Goal: Information Seeking & Learning: Check status

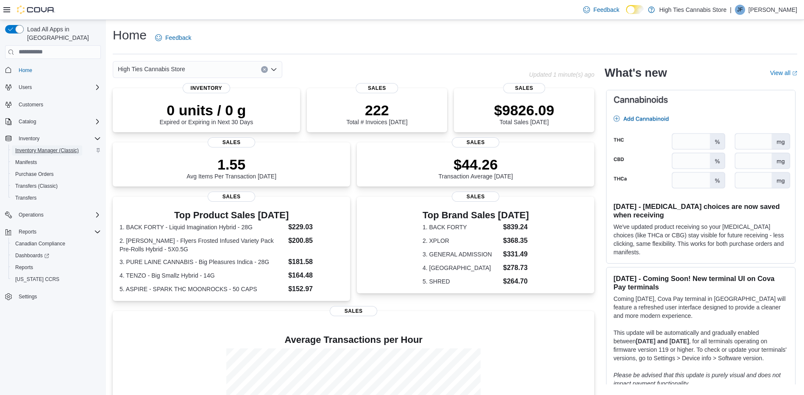
click at [28, 145] on span "Inventory Manager (Classic)" at bounding box center [47, 150] width 64 height 10
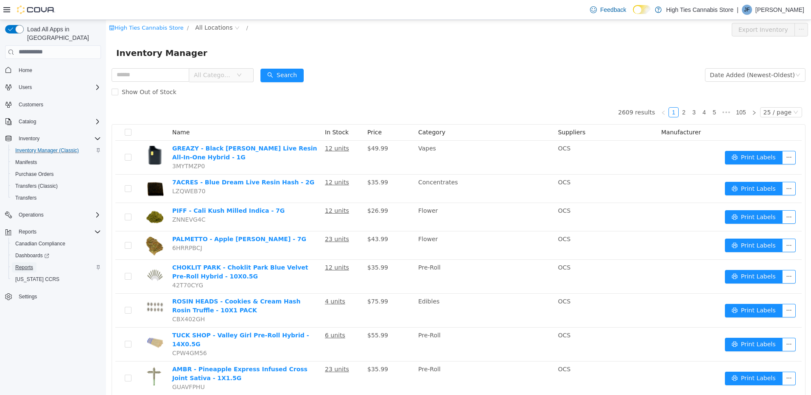
click at [28, 264] on span "Reports" at bounding box center [24, 267] width 18 height 7
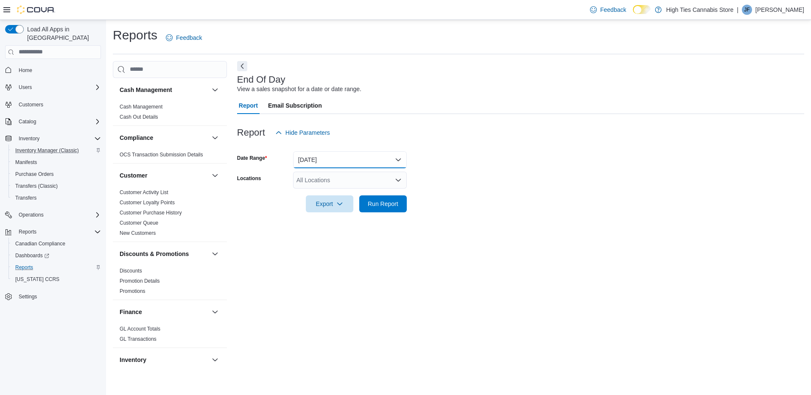
click at [319, 156] on button "[DATE]" at bounding box center [350, 159] width 114 height 17
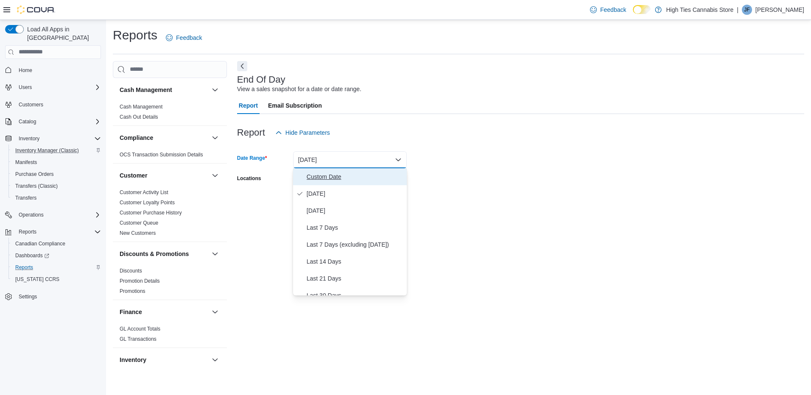
click at [325, 176] on span "Custom Date" at bounding box center [355, 177] width 97 height 10
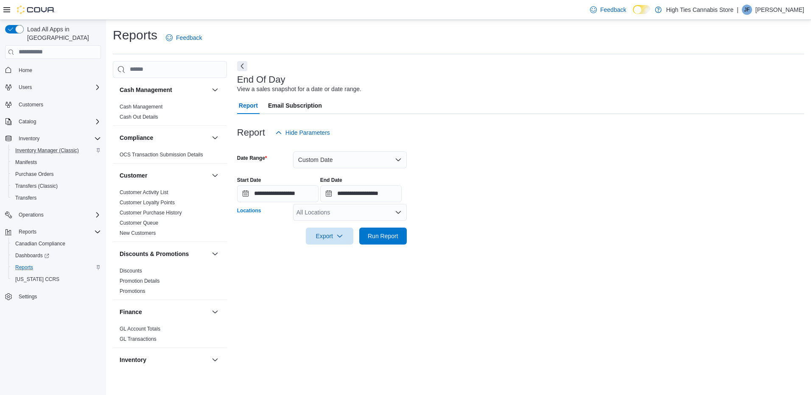
click at [331, 210] on div "All Locations" at bounding box center [350, 212] width 114 height 17
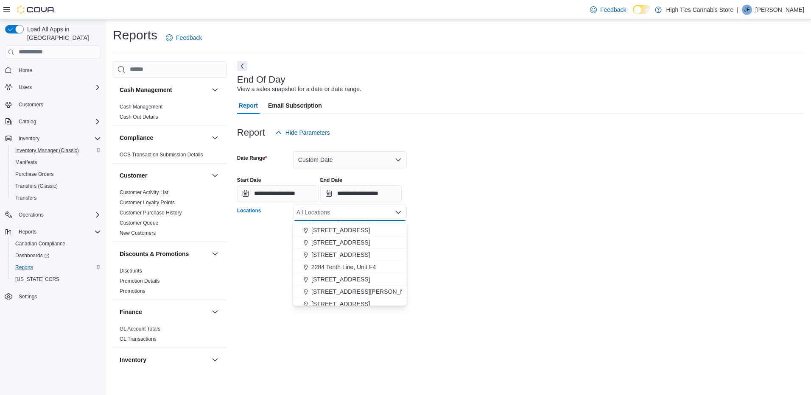
scroll to position [85, 0]
click at [337, 275] on span "[STREET_ADDRESS][PERSON_NAME]" at bounding box center [365, 277] width 108 height 8
click at [471, 223] on div at bounding box center [520, 224] width 567 height 7
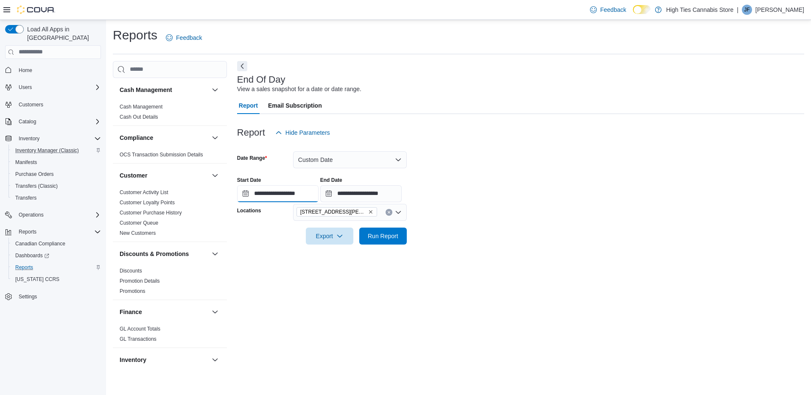
click at [315, 190] on input "**********" at bounding box center [277, 193] width 81 height 17
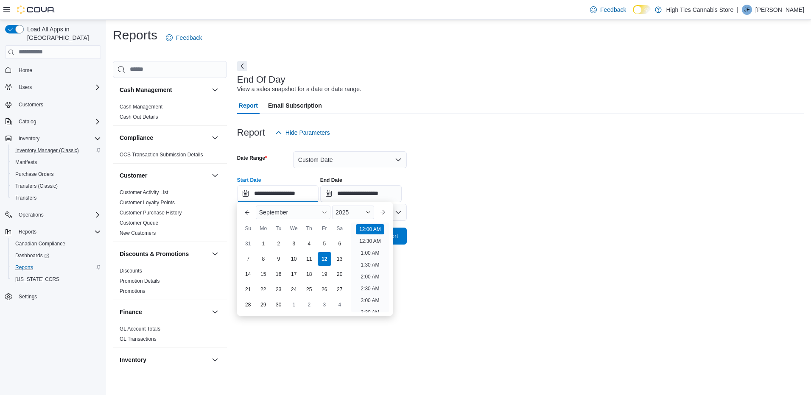
scroll to position [26, 0]
click at [513, 221] on div at bounding box center [520, 224] width 567 height 7
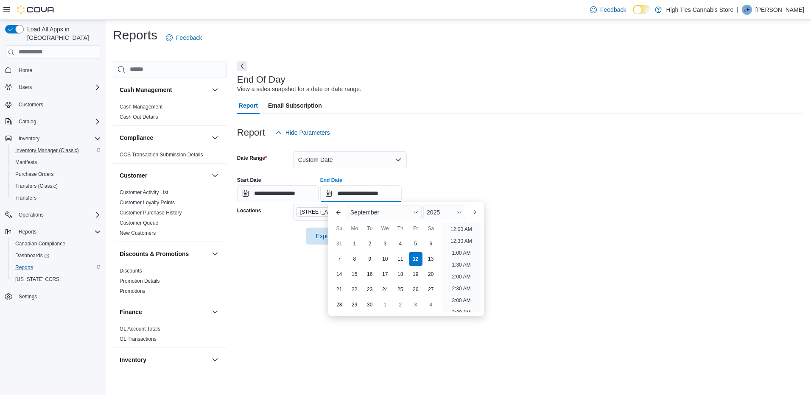
click at [397, 198] on input "**********" at bounding box center [360, 193] width 81 height 17
click at [383, 245] on div "3" at bounding box center [384, 243] width 15 height 15
type input "**********"
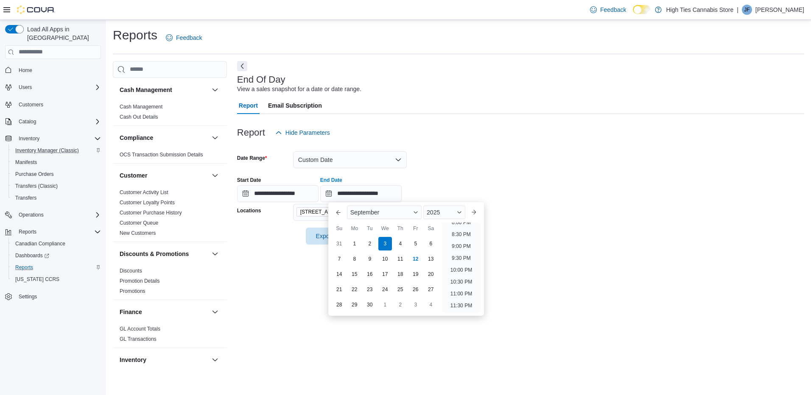
click at [468, 146] on div at bounding box center [520, 146] width 567 height 10
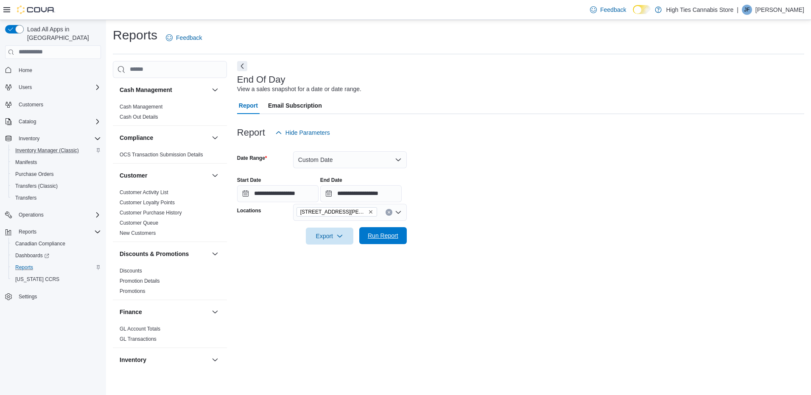
click at [393, 236] on span "Run Report" at bounding box center [383, 235] width 31 height 8
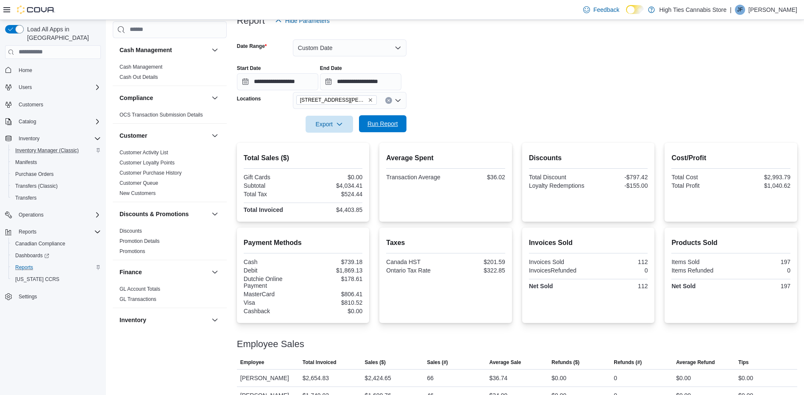
scroll to position [128, 0]
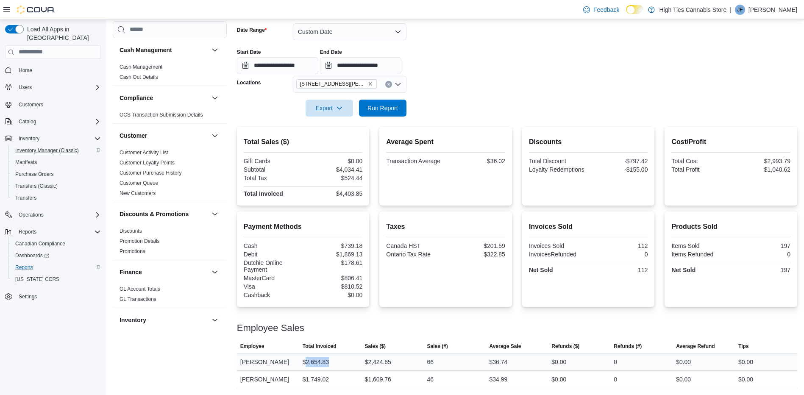
drag, startPoint x: 337, startPoint y: 363, endPoint x: 307, endPoint y: 367, distance: 30.5
click at [307, 367] on div "$2,654.83" at bounding box center [330, 362] width 62 height 17
copy div "2,654.83"
drag, startPoint x: 521, startPoint y: 362, endPoint x: 496, endPoint y: 366, distance: 25.3
click at [496, 366] on div "$36.74" at bounding box center [517, 362] width 62 height 17
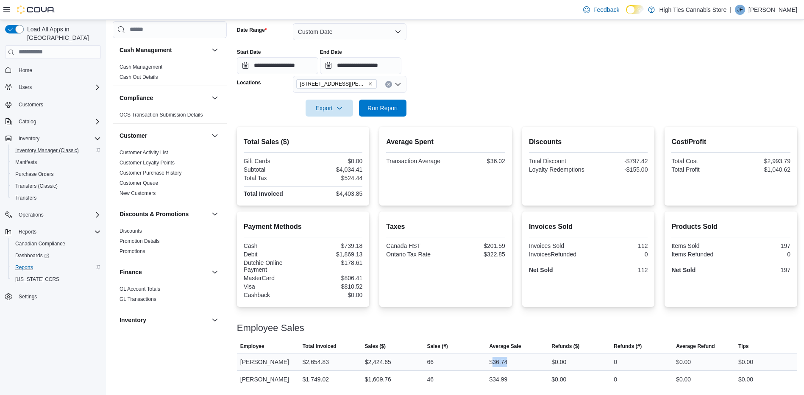
copy div "36.74"
drag, startPoint x: 333, startPoint y: 376, endPoint x: 307, endPoint y: 385, distance: 27.9
click at [307, 385] on div "$1,749.02" at bounding box center [330, 379] width 62 height 17
copy div "1,749.02"
drag, startPoint x: 519, startPoint y: 377, endPoint x: 495, endPoint y: 383, distance: 24.6
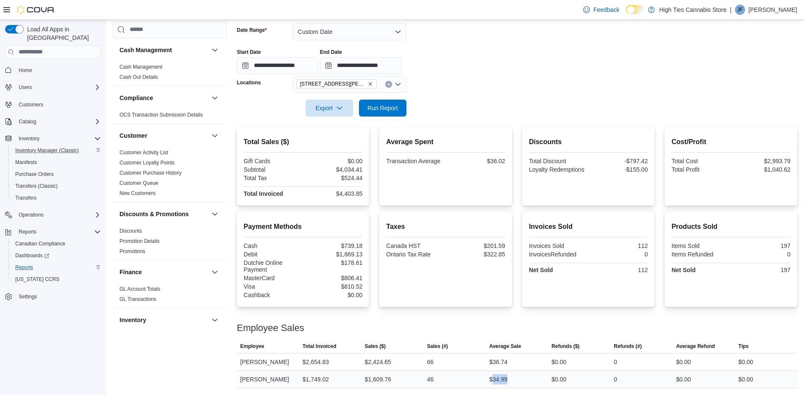
click at [495, 383] on div "$34.99" at bounding box center [517, 379] width 62 height 17
copy div "34.99"
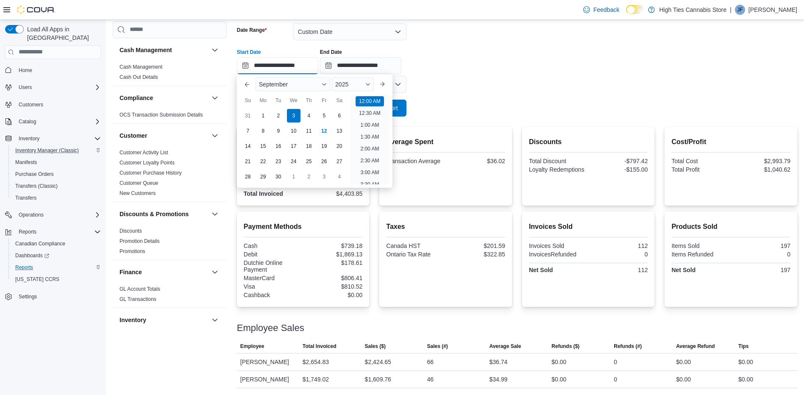
click at [278, 67] on input "**********" at bounding box center [277, 65] width 81 height 17
click at [309, 117] on div "4" at bounding box center [308, 115] width 15 height 15
type input "**********"
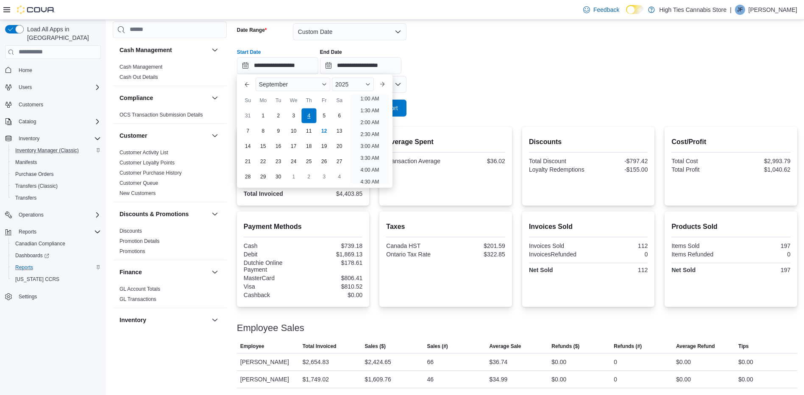
scroll to position [2, 0]
drag, startPoint x: 522, startPoint y: 78, endPoint x: 516, endPoint y: 83, distance: 7.2
click at [519, 81] on form "**********" at bounding box center [517, 64] width 561 height 103
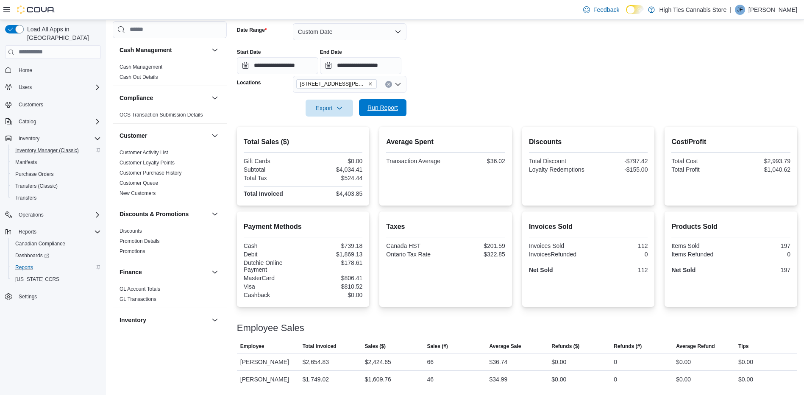
click at [392, 105] on span "Run Report" at bounding box center [383, 107] width 31 height 8
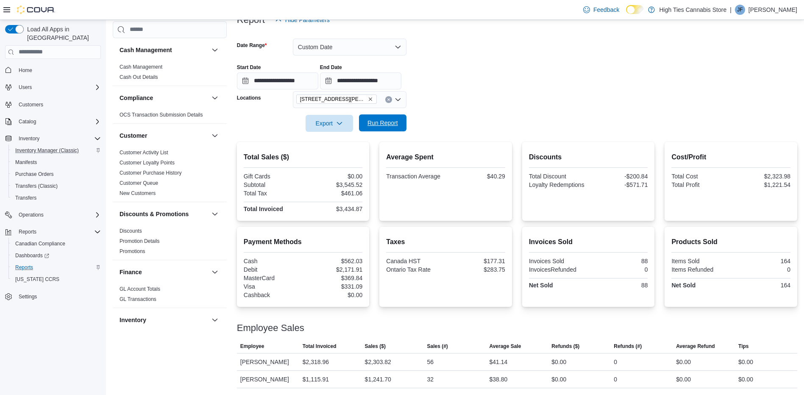
scroll to position [123, 0]
drag, startPoint x: 341, startPoint y: 351, endPoint x: 307, endPoint y: 358, distance: 34.6
click at [307, 358] on div "$2,318.96" at bounding box center [330, 362] width 62 height 17
copy div "2,318.96"
click at [334, 354] on div "$2,318.96" at bounding box center [330, 362] width 62 height 17
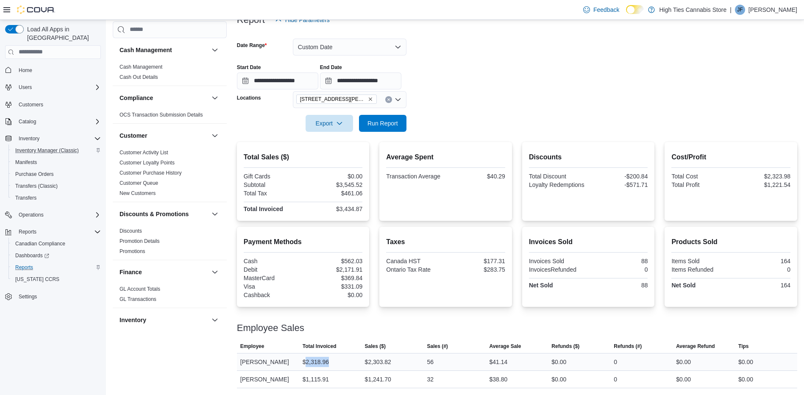
drag, startPoint x: 330, startPoint y: 353, endPoint x: 307, endPoint y: 358, distance: 23.9
click at [307, 358] on div "$2,318.96" at bounding box center [330, 362] width 62 height 17
copy div "2,318.96"
drag, startPoint x: 516, startPoint y: 351, endPoint x: 496, endPoint y: 354, distance: 19.7
click at [496, 354] on div "$41.14" at bounding box center [517, 362] width 62 height 17
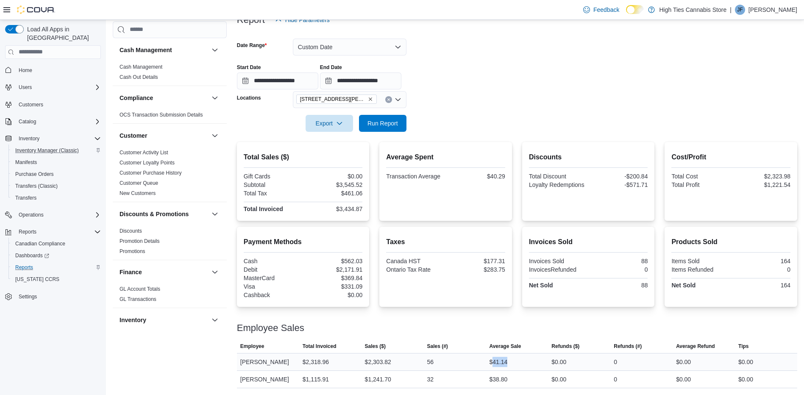
copy div "41.14"
drag, startPoint x: 339, startPoint y: 373, endPoint x: 307, endPoint y: 377, distance: 31.7
click at [307, 377] on div "$1,115.91" at bounding box center [330, 379] width 62 height 17
copy div "1,115.91"
drag, startPoint x: 523, startPoint y: 377, endPoint x: 496, endPoint y: 376, distance: 27.6
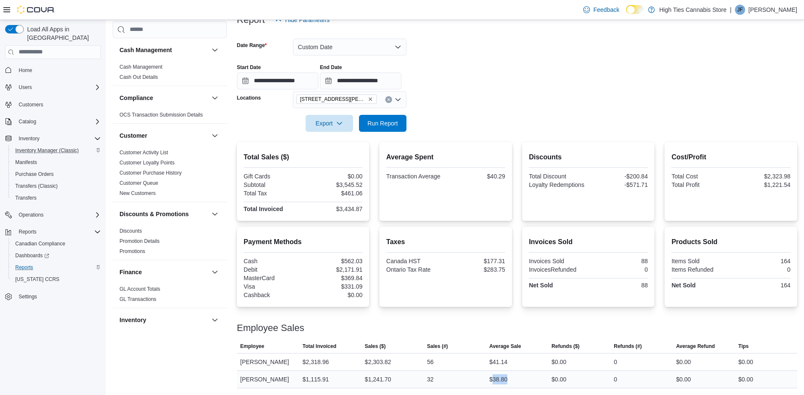
click at [496, 376] on div "$38.80" at bounding box center [517, 379] width 62 height 17
copy div "38.80"
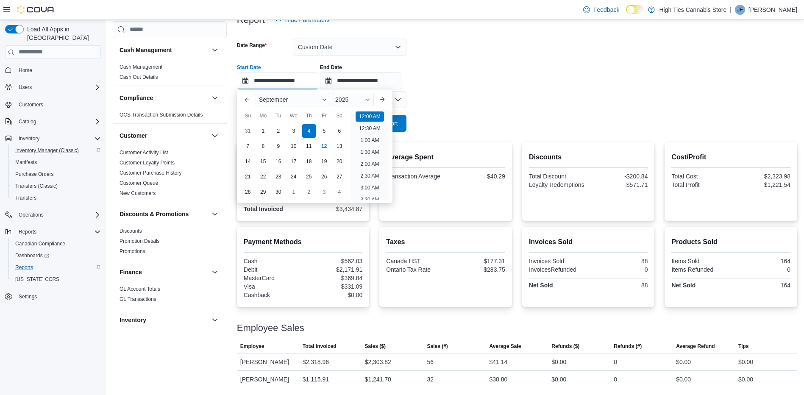
click at [274, 75] on input "**********" at bounding box center [277, 81] width 81 height 17
click at [324, 124] on div "5" at bounding box center [324, 130] width 15 height 15
type input "**********"
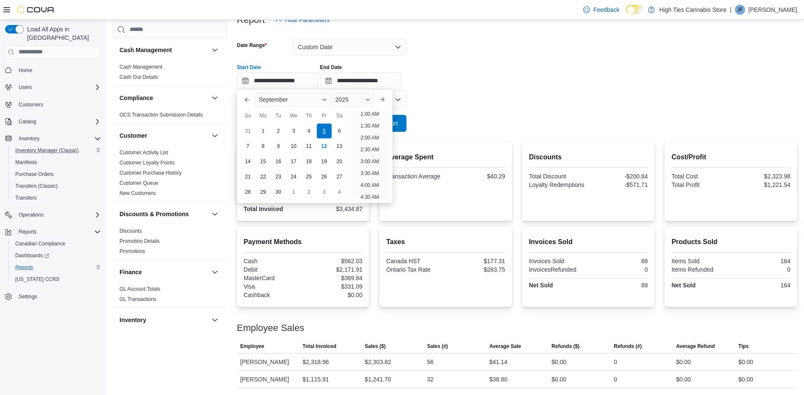
scroll to position [2, 0]
click at [542, 89] on form "**********" at bounding box center [517, 79] width 561 height 103
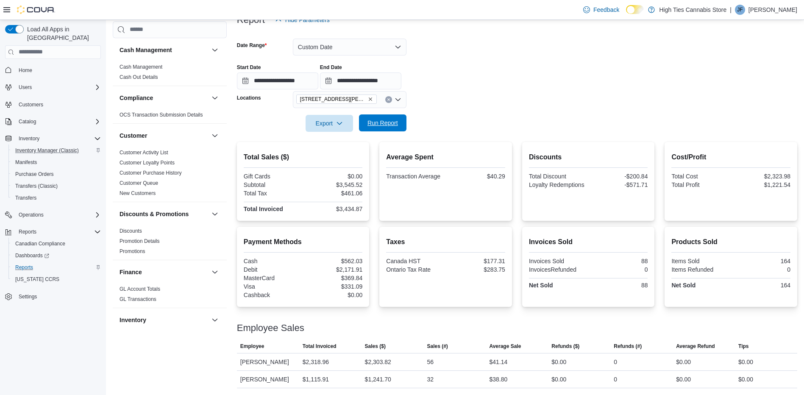
click at [393, 119] on span "Run Report" at bounding box center [383, 123] width 31 height 8
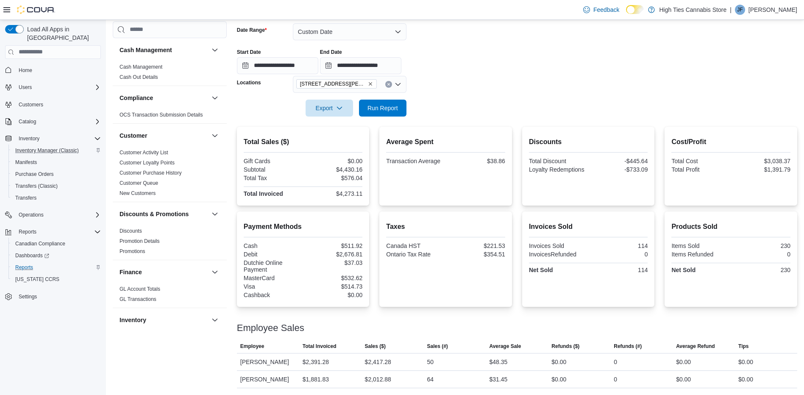
scroll to position [138, 0]
drag, startPoint x: 337, startPoint y: 358, endPoint x: 308, endPoint y: 360, distance: 29.7
click at [308, 360] on div "$2,391.28" at bounding box center [330, 362] width 62 height 17
copy div "2,391.28"
drag, startPoint x: 515, startPoint y: 354, endPoint x: 496, endPoint y: 363, distance: 20.9
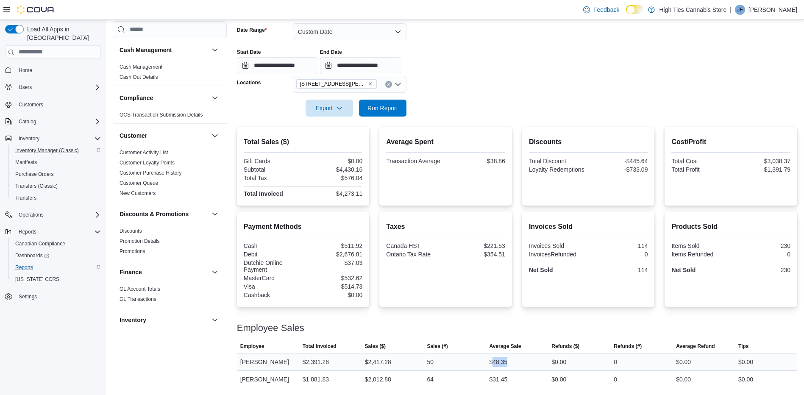
click at [496, 363] on div "$48.35" at bounding box center [517, 362] width 62 height 17
drag, startPoint x: 334, startPoint y: 378, endPoint x: 307, endPoint y: 385, distance: 28.4
click at [307, 385] on div "$1,881.83" at bounding box center [330, 379] width 62 height 17
drag, startPoint x: 519, startPoint y: 379, endPoint x: 496, endPoint y: 380, distance: 23.3
click at [496, 380] on div "$31.45" at bounding box center [517, 379] width 62 height 17
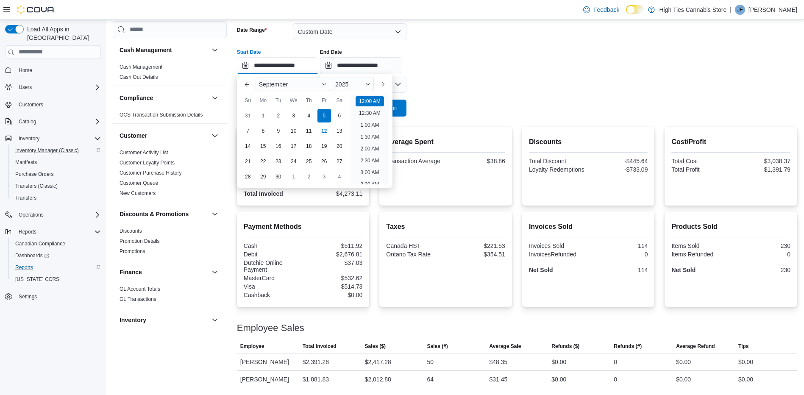
click at [284, 57] on input "**********" at bounding box center [277, 65] width 81 height 17
click at [337, 108] on div "6" at bounding box center [339, 115] width 15 height 15
type input "**********"
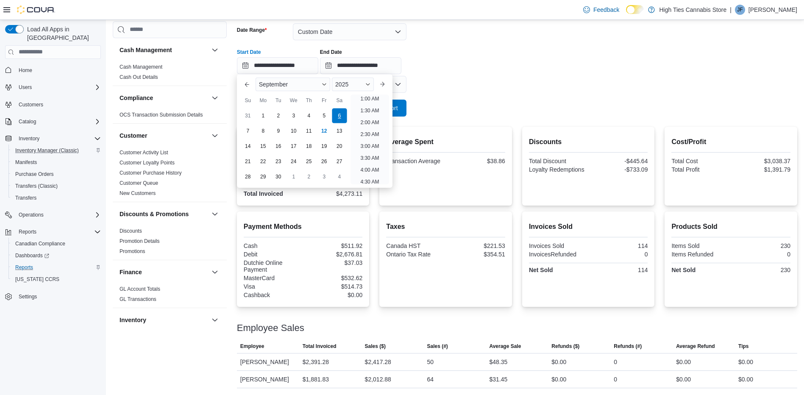
scroll to position [2, 0]
drag, startPoint x: 509, startPoint y: 61, endPoint x: 393, endPoint y: 97, distance: 122.2
click at [509, 60] on div "**********" at bounding box center [517, 58] width 561 height 32
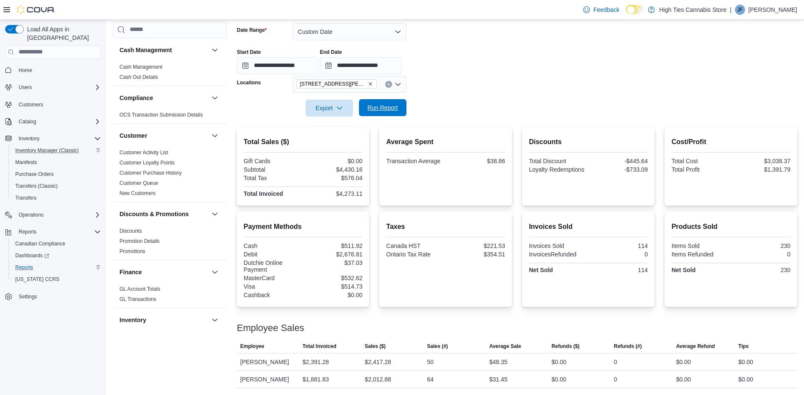
click at [384, 103] on span "Run Report" at bounding box center [383, 107] width 31 height 8
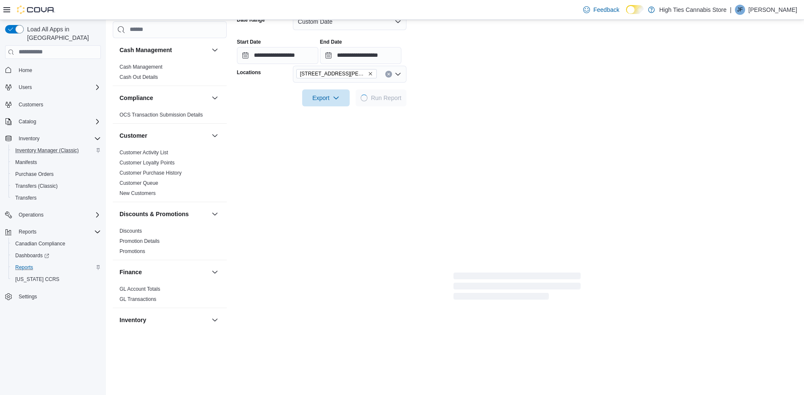
scroll to position [111, 0]
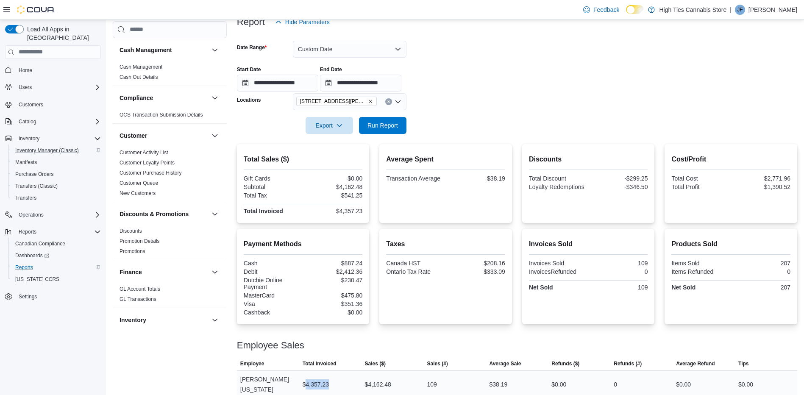
drag, startPoint x: 343, startPoint y: 378, endPoint x: 307, endPoint y: 384, distance: 36.5
click at [307, 384] on div "$4,357.23" at bounding box center [330, 384] width 62 height 17
drag, startPoint x: 522, startPoint y: 379, endPoint x: 495, endPoint y: 383, distance: 27.0
click at [495, 383] on div "$38.19" at bounding box center [517, 384] width 62 height 17
click at [270, 83] on input "**********" at bounding box center [277, 83] width 81 height 17
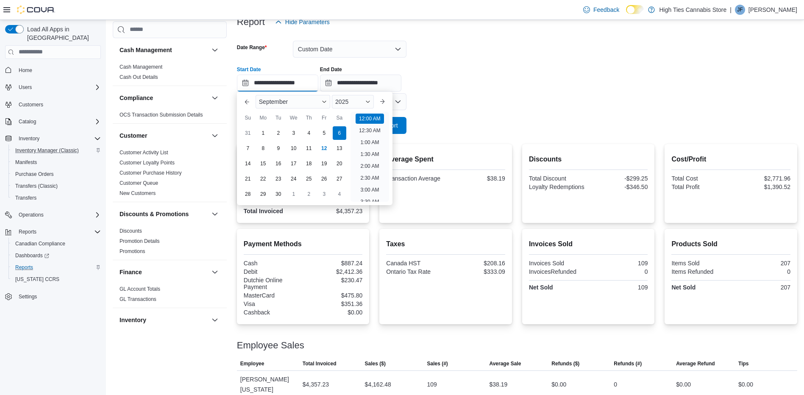
scroll to position [26, 0]
click at [247, 153] on div "7" at bounding box center [247, 148] width 15 height 15
type input "**********"
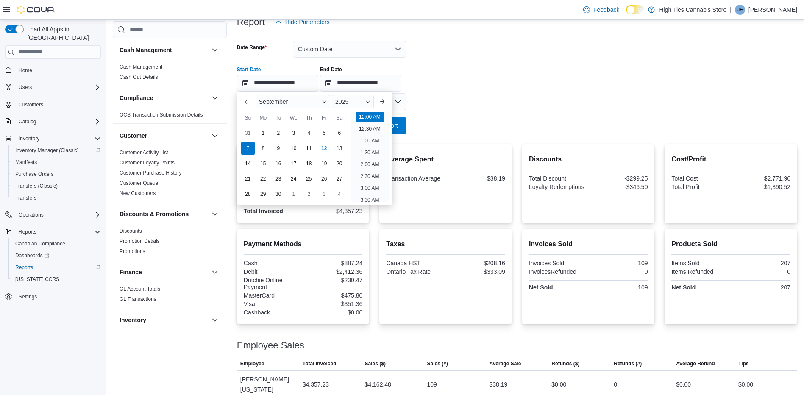
click at [562, 98] on form "**********" at bounding box center [517, 82] width 561 height 103
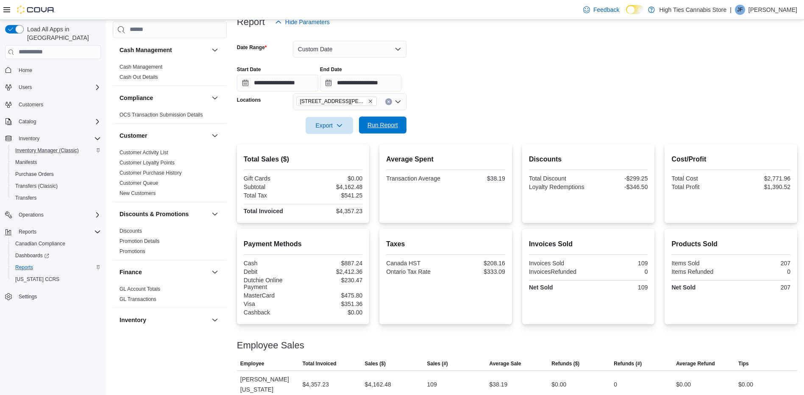
click at [388, 128] on span "Run Report" at bounding box center [383, 125] width 31 height 8
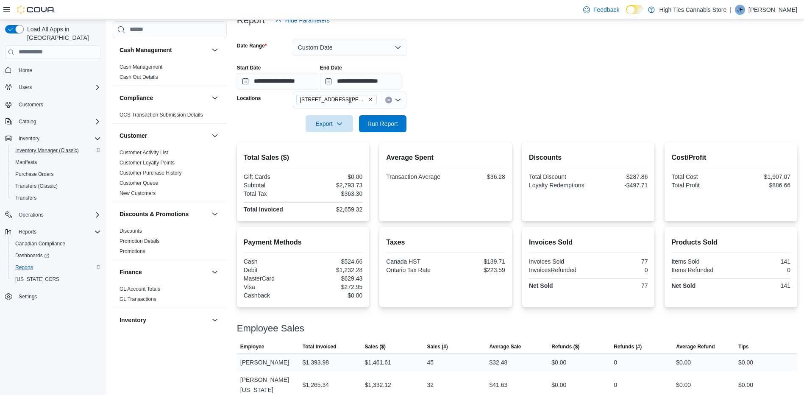
scroll to position [113, 0]
drag, startPoint x: 338, startPoint y: 364, endPoint x: 307, endPoint y: 366, distance: 31.4
click at [307, 366] on div "$1,393.98" at bounding box center [330, 362] width 62 height 17
drag, startPoint x: 519, startPoint y: 362, endPoint x: 496, endPoint y: 364, distance: 23.0
click at [496, 364] on div "$32.48" at bounding box center [517, 362] width 62 height 17
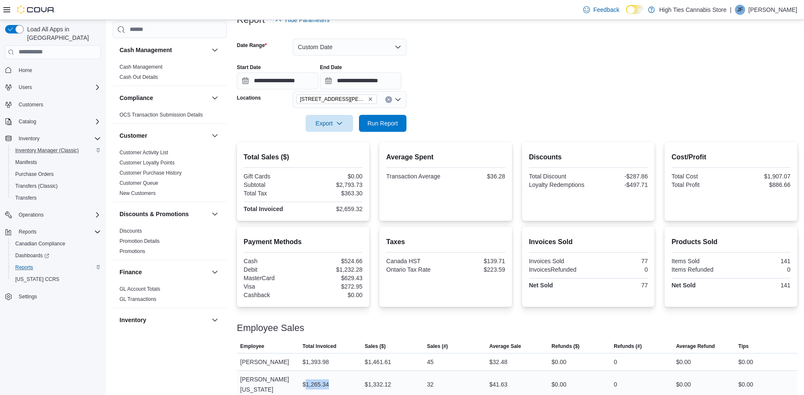
drag, startPoint x: 337, startPoint y: 378, endPoint x: 307, endPoint y: 384, distance: 30.3
click at [307, 384] on div "$1,265.34" at bounding box center [330, 384] width 62 height 17
drag, startPoint x: 522, startPoint y: 377, endPoint x: 495, endPoint y: 380, distance: 26.9
click at [495, 380] on div "$41.63" at bounding box center [517, 384] width 62 height 17
click at [256, 80] on input "**********" at bounding box center [277, 81] width 81 height 17
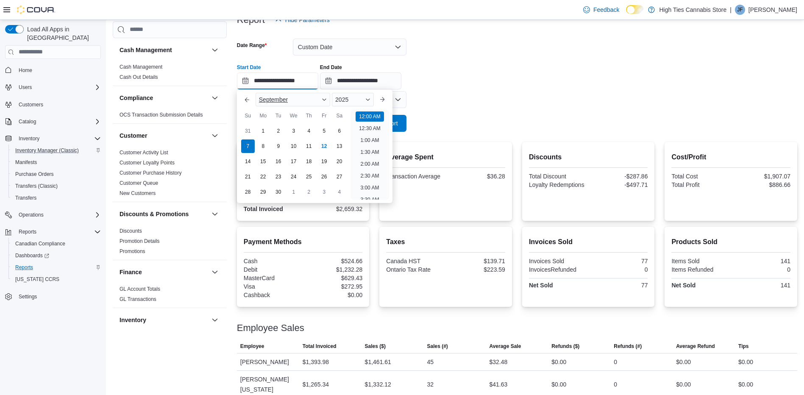
scroll to position [26, 0]
click at [264, 148] on div "8" at bounding box center [263, 146] width 15 height 15
type input "**********"
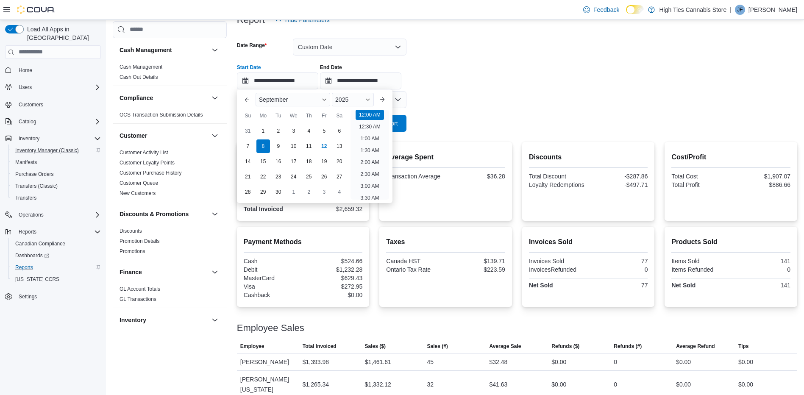
drag, startPoint x: 494, startPoint y: 92, endPoint x: 412, endPoint y: 116, distance: 85.6
click at [494, 93] on form "**********" at bounding box center [517, 79] width 561 height 103
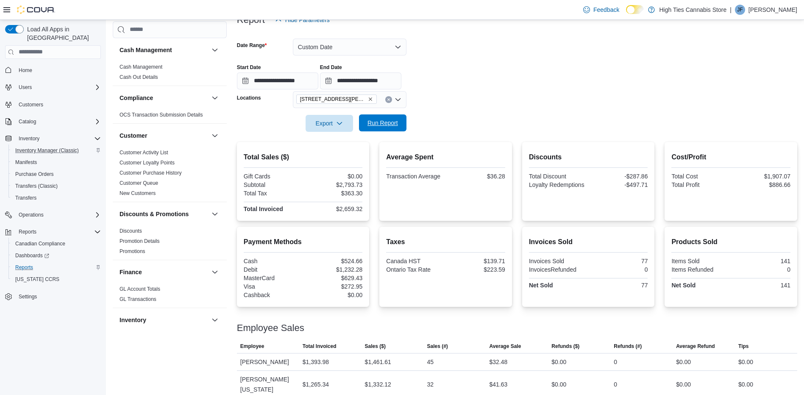
click at [400, 121] on span "Run Report" at bounding box center [382, 122] width 37 height 17
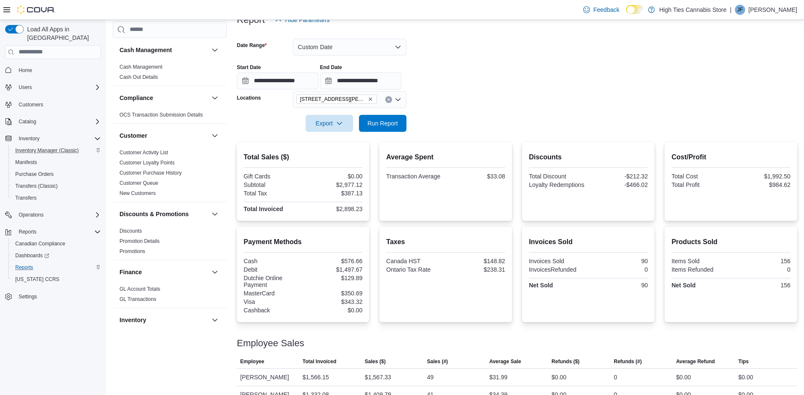
scroll to position [128, 0]
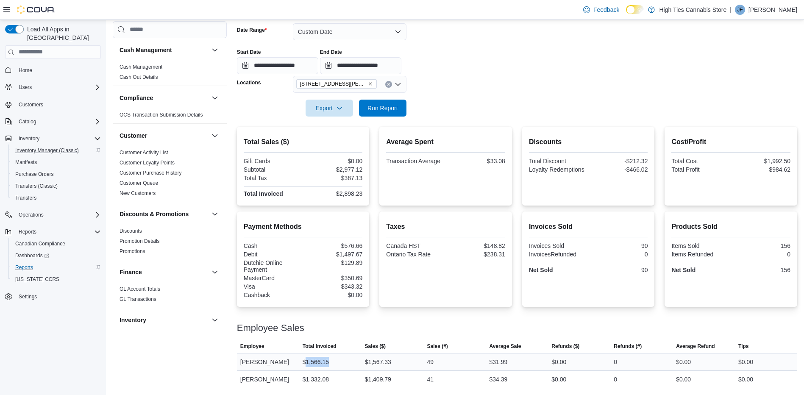
drag, startPoint x: 333, startPoint y: 364, endPoint x: 307, endPoint y: 368, distance: 25.7
click at [307, 368] on div "$1,566.15" at bounding box center [330, 362] width 62 height 17
drag, startPoint x: 517, startPoint y: 362, endPoint x: 494, endPoint y: 367, distance: 24.4
click at [494, 367] on div "$31.99" at bounding box center [517, 362] width 62 height 17
click at [530, 358] on div "$31.99" at bounding box center [517, 362] width 62 height 17
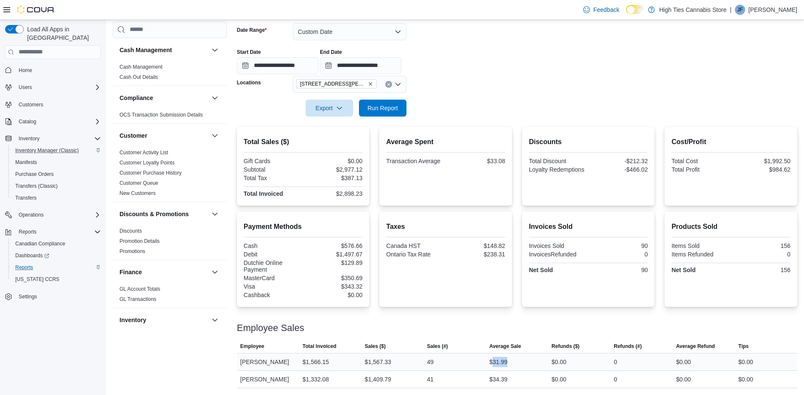
drag, startPoint x: 517, startPoint y: 364, endPoint x: 496, endPoint y: 366, distance: 21.3
click at [496, 366] on div "$31.99" at bounding box center [517, 362] width 62 height 17
drag, startPoint x: 401, startPoint y: 375, endPoint x: 371, endPoint y: 382, distance: 30.9
click at [371, 382] on div "$1,409.79" at bounding box center [393, 379] width 62 height 17
drag, startPoint x: 512, startPoint y: 380, endPoint x: 494, endPoint y: 382, distance: 17.9
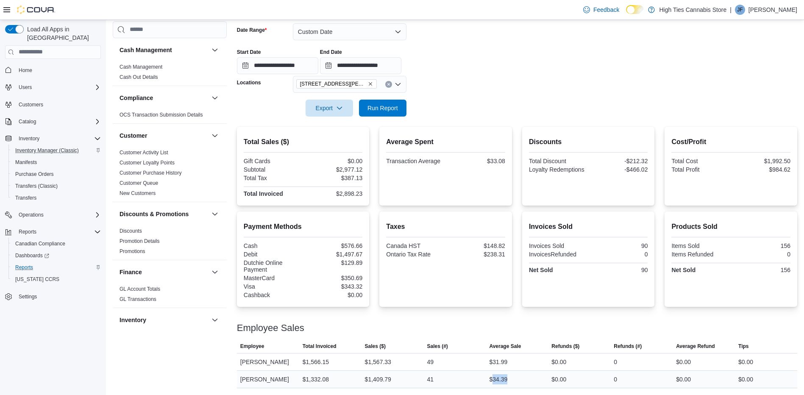
click at [494, 382] on div "$34.39" at bounding box center [517, 379] width 62 height 17
click at [280, 65] on input "**********" at bounding box center [277, 65] width 81 height 17
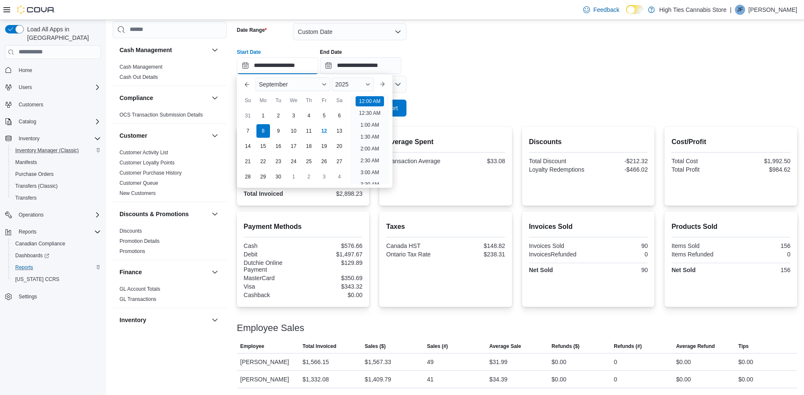
scroll to position [26, 0]
click at [279, 130] on div "9" at bounding box center [278, 130] width 15 height 15
type input "**********"
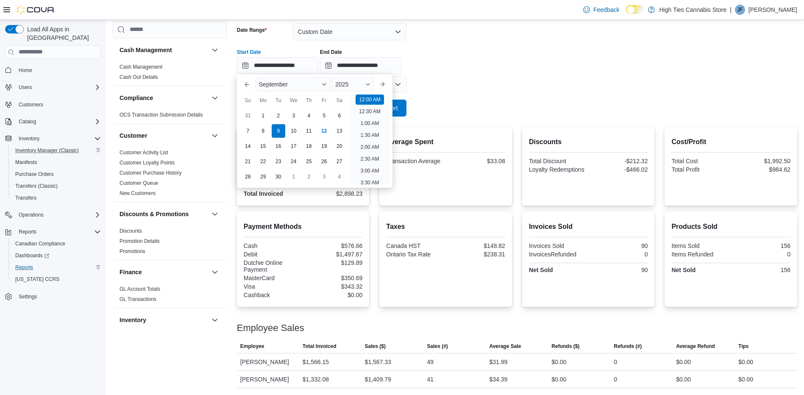
click at [535, 73] on div "**********" at bounding box center [517, 58] width 561 height 32
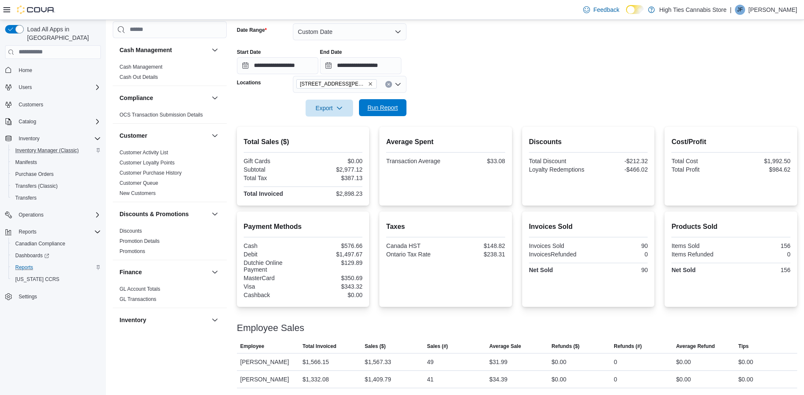
click at [375, 109] on span "Run Report" at bounding box center [383, 107] width 31 height 8
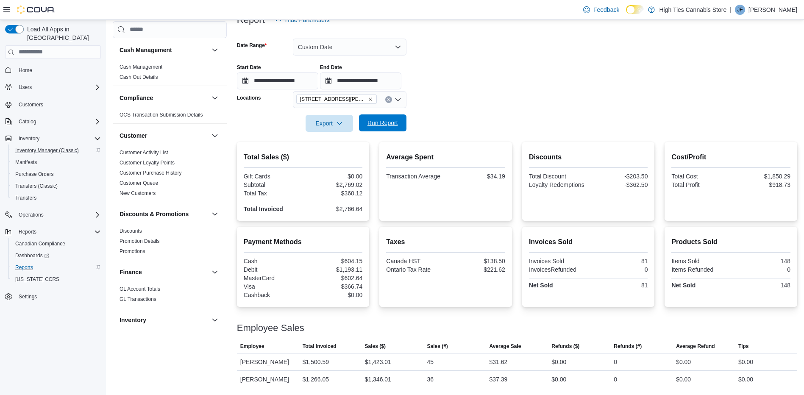
scroll to position [113, 0]
drag, startPoint x: 332, startPoint y: 362, endPoint x: 308, endPoint y: 366, distance: 24.6
click at [308, 366] on div "$1,500.59" at bounding box center [330, 362] width 62 height 17
drag, startPoint x: 522, startPoint y: 365, endPoint x: 494, endPoint y: 368, distance: 28.1
click at [494, 368] on div "$31.62" at bounding box center [517, 362] width 62 height 17
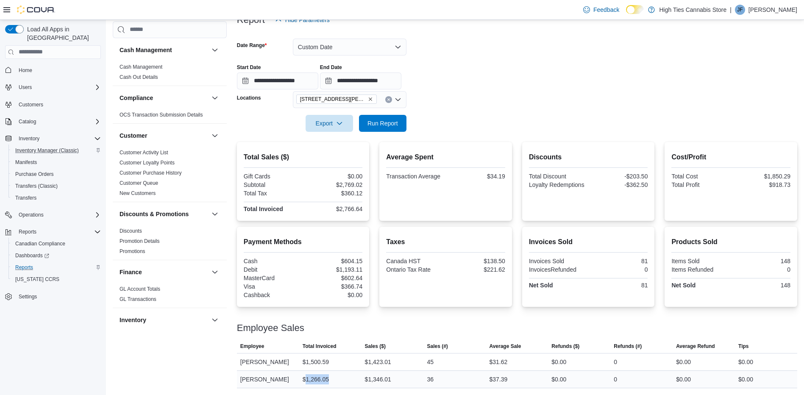
drag, startPoint x: 346, startPoint y: 380, endPoint x: 308, endPoint y: 381, distance: 38.2
click at [308, 381] on div "$1,266.05" at bounding box center [330, 379] width 62 height 17
drag, startPoint x: 514, startPoint y: 378, endPoint x: 496, endPoint y: 381, distance: 18.1
click at [496, 381] on div "$37.39" at bounding box center [517, 379] width 62 height 17
click at [266, 81] on input "**********" at bounding box center [277, 81] width 81 height 17
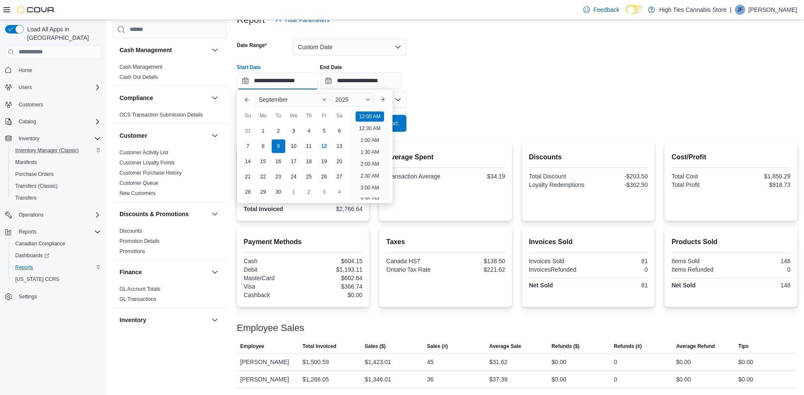
scroll to position [26, 0]
click at [291, 145] on div "10" at bounding box center [293, 146] width 15 height 15
type input "**********"
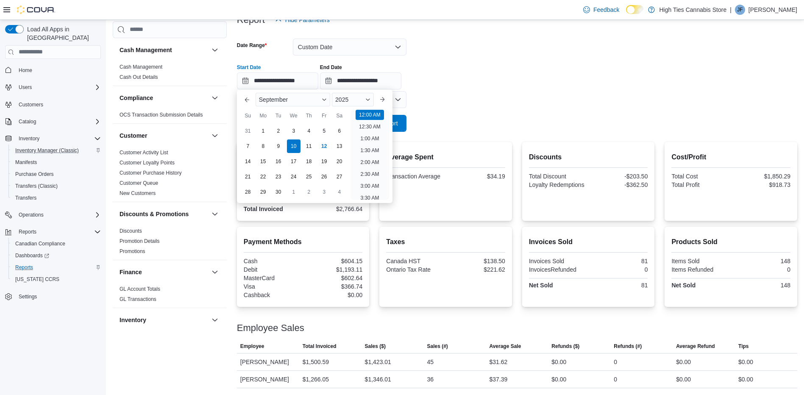
click at [478, 93] on form "**********" at bounding box center [517, 79] width 561 height 103
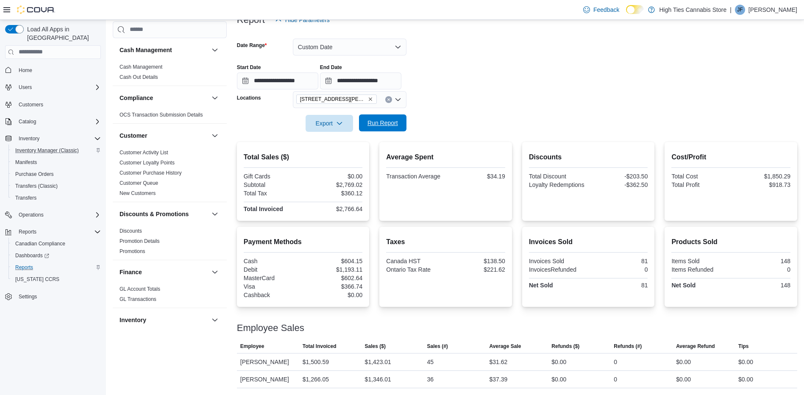
click at [390, 125] on span "Run Report" at bounding box center [383, 123] width 31 height 8
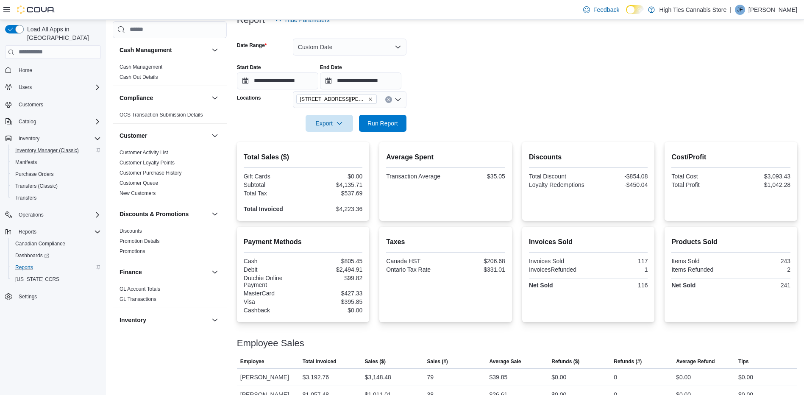
scroll to position [145, 0]
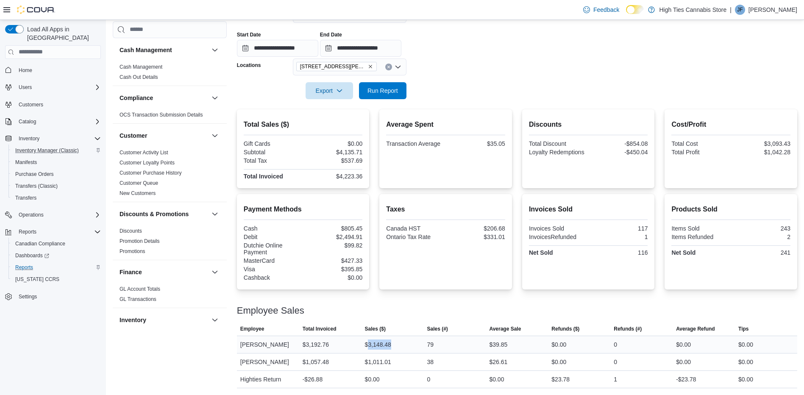
drag, startPoint x: 402, startPoint y: 343, endPoint x: 368, endPoint y: 348, distance: 33.5
click at [368, 348] on div "$3,148.48" at bounding box center [393, 344] width 62 height 17
drag, startPoint x: 519, startPoint y: 345, endPoint x: 495, endPoint y: 347, distance: 24.7
click at [495, 347] on div "$39.85" at bounding box center [517, 344] width 62 height 17
drag, startPoint x: 336, startPoint y: 362, endPoint x: 307, endPoint y: 362, distance: 28.8
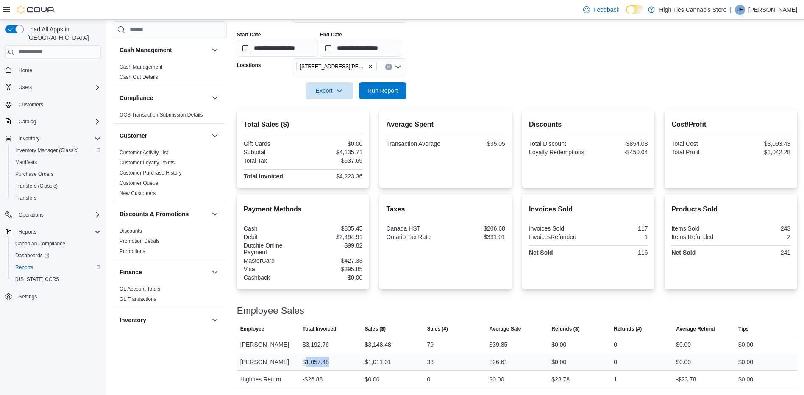
click at [307, 362] on div "$1,057.48" at bounding box center [330, 362] width 62 height 17
drag, startPoint x: 523, startPoint y: 364, endPoint x: 495, endPoint y: 364, distance: 28.0
click at [495, 364] on div "$26.61" at bounding box center [517, 362] width 62 height 17
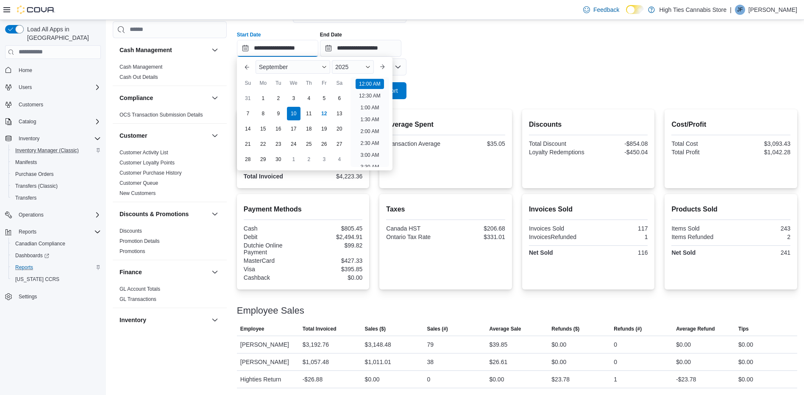
click at [298, 47] on input "**********" at bounding box center [277, 48] width 81 height 17
click at [308, 114] on div "11" at bounding box center [308, 113] width 15 height 15
type input "**********"
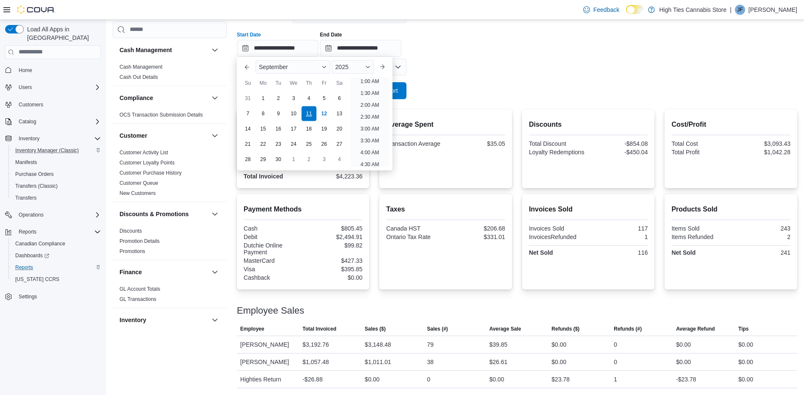
scroll to position [2, 0]
click at [455, 76] on div at bounding box center [517, 78] width 561 height 7
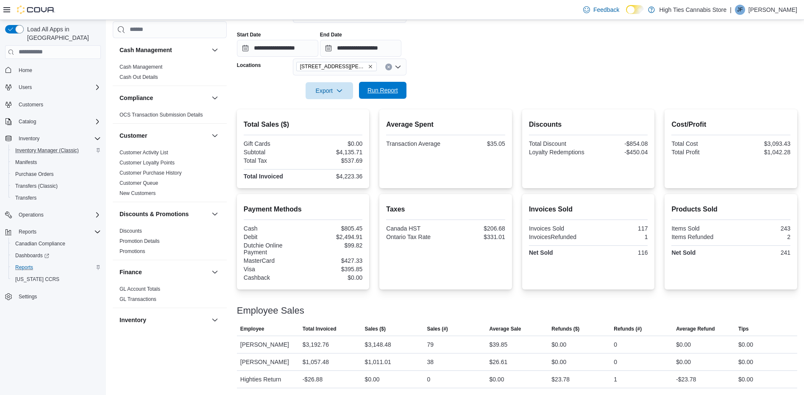
click at [381, 89] on span "Run Report" at bounding box center [383, 90] width 31 height 8
drag, startPoint x: 339, startPoint y: 345, endPoint x: 307, endPoint y: 345, distance: 31.4
click at [307, 345] on div "$1,762.33" at bounding box center [330, 344] width 62 height 17
drag, startPoint x: 520, startPoint y: 347, endPoint x: 495, endPoint y: 347, distance: 25.0
click at [495, 347] on div "$37.43" at bounding box center [517, 344] width 62 height 17
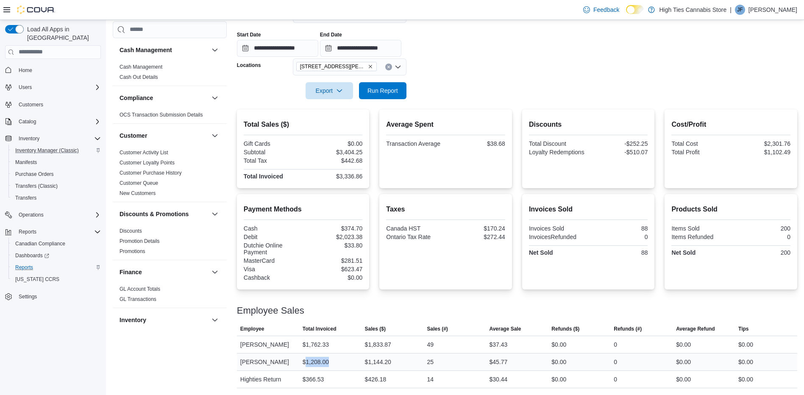
drag, startPoint x: 349, startPoint y: 361, endPoint x: 308, endPoint y: 364, distance: 41.7
click at [308, 364] on div "$1,208.00" at bounding box center [330, 362] width 62 height 17
drag, startPoint x: 520, startPoint y: 361, endPoint x: 495, endPoint y: 363, distance: 25.1
click at [495, 363] on div "$45.77" at bounding box center [517, 362] width 62 height 17
